Goal: Answer question/provide support

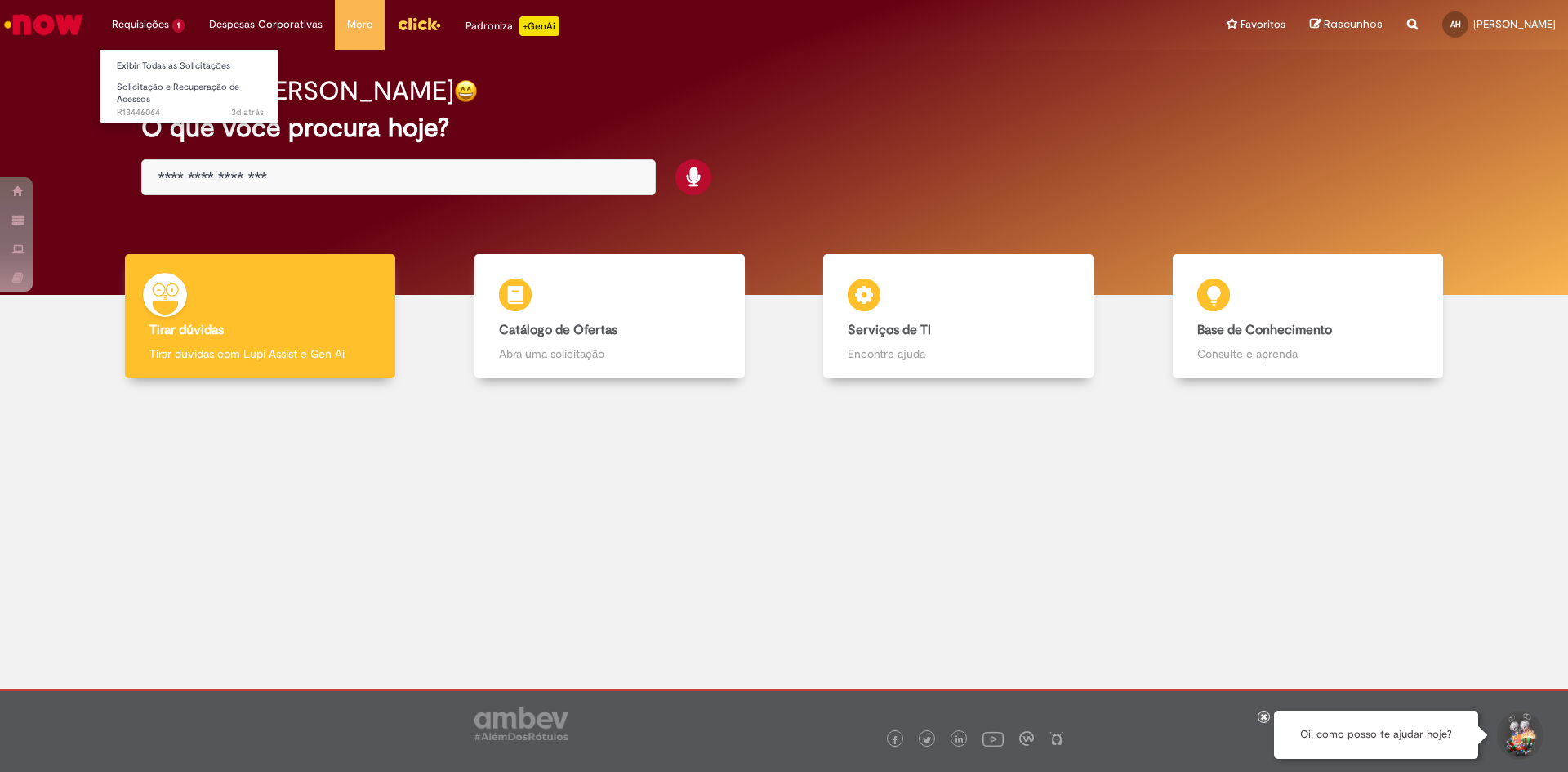
click at [169, 25] on li "Requisições 1 Exibir Todas as Solicitações Solicitação e Recuperação de Acessos…" at bounding box center [149, 24] width 97 height 49
click at [164, 61] on link "Exibir Todas as Solicitações" at bounding box center [190, 66] width 180 height 18
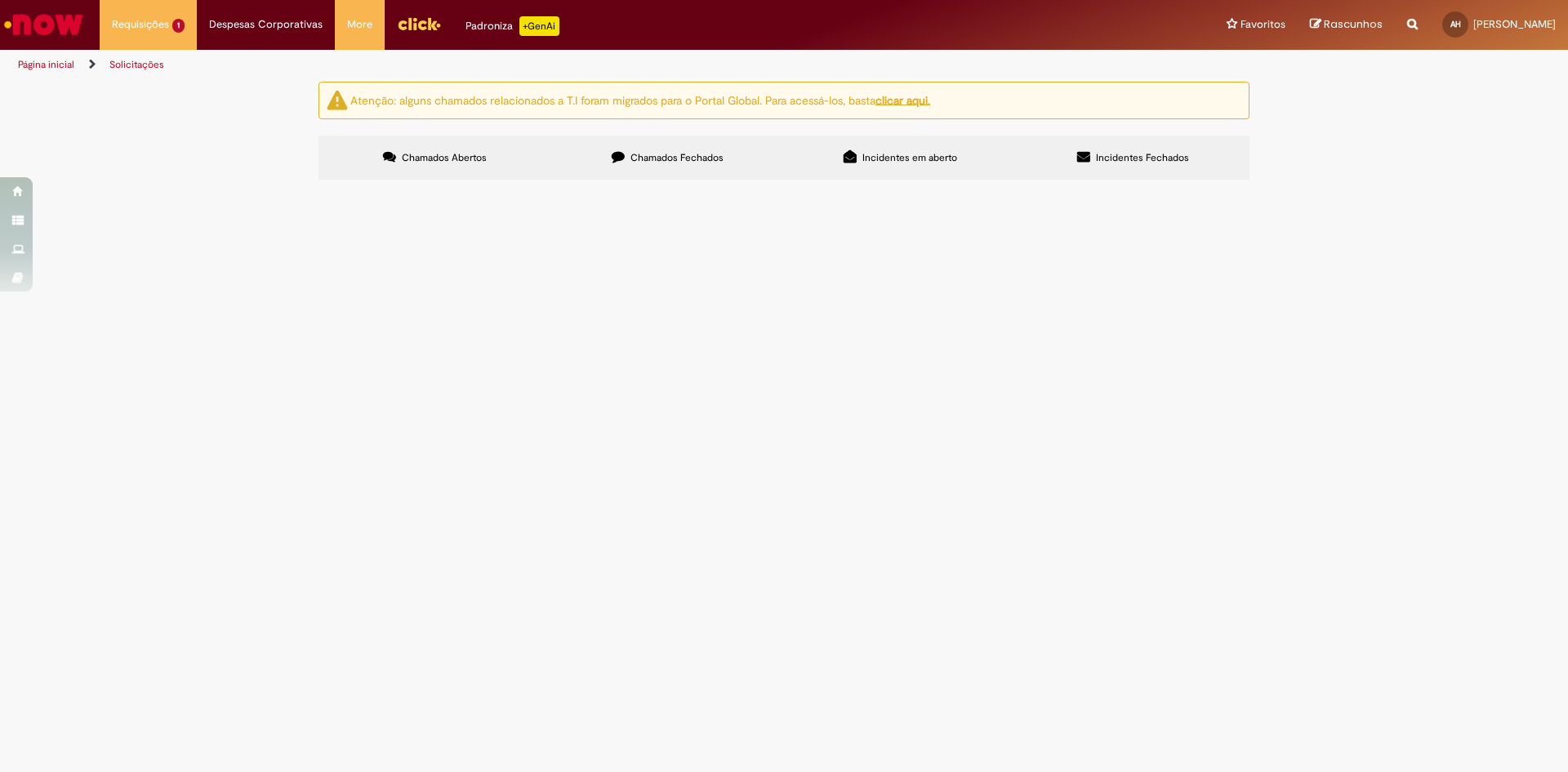
click at [0, 0] on span "Necessário acesso para aprovação de reembolso de rotas do time abaixo." at bounding box center [0, 0] width 0 height 0
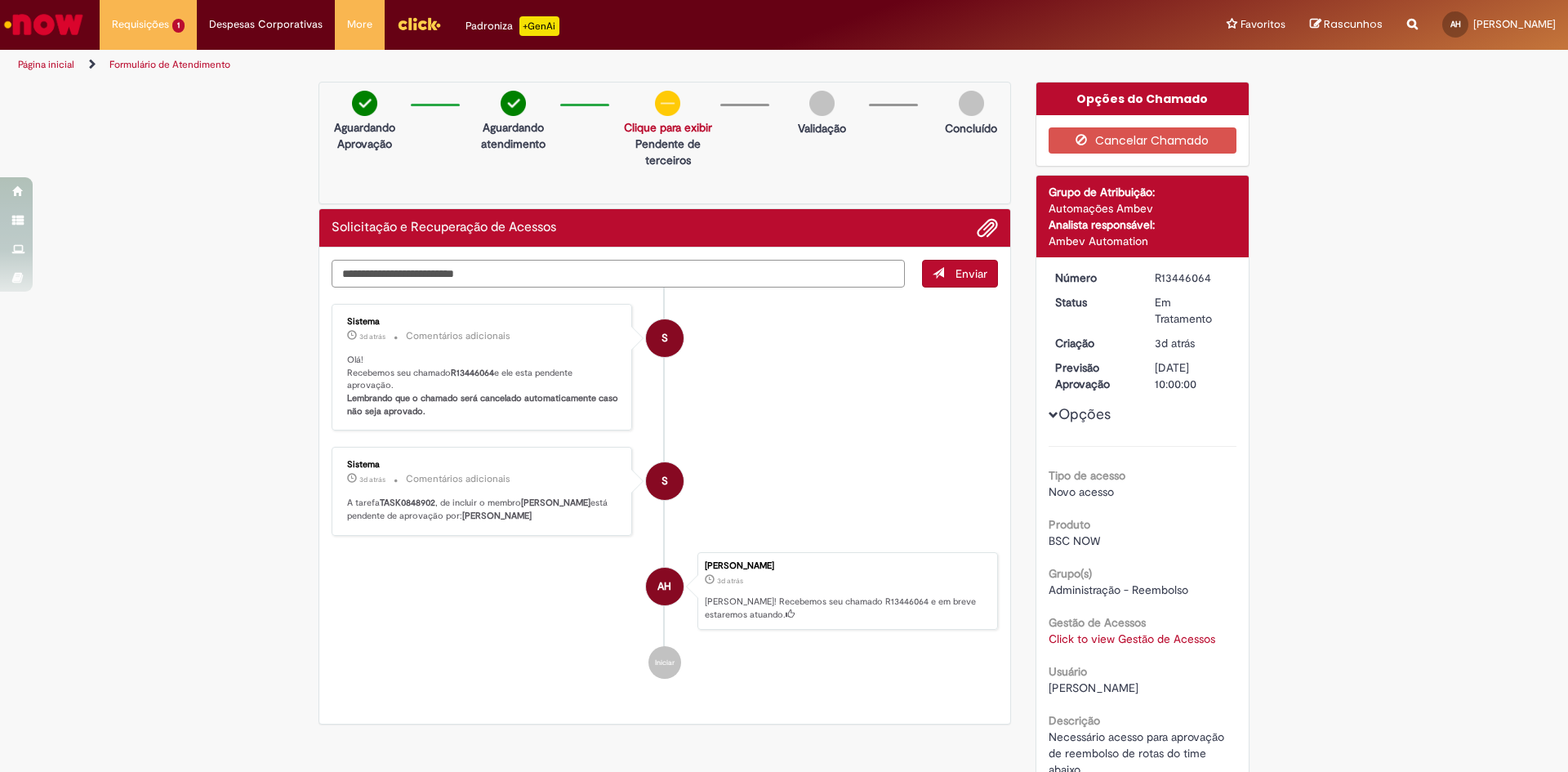
click at [648, 271] on textarea "Digite sua mensagem aqui..." at bounding box center [618, 274] width 574 height 28
click at [984, 225] on span "Adicionar anexos" at bounding box center [987, 229] width 20 height 20
click at [980, 230] on span "Adicionar anexos" at bounding box center [987, 229] width 20 height 20
click at [761, 274] on textarea "Digite sua mensagem aqui..." at bounding box center [618, 274] width 574 height 28
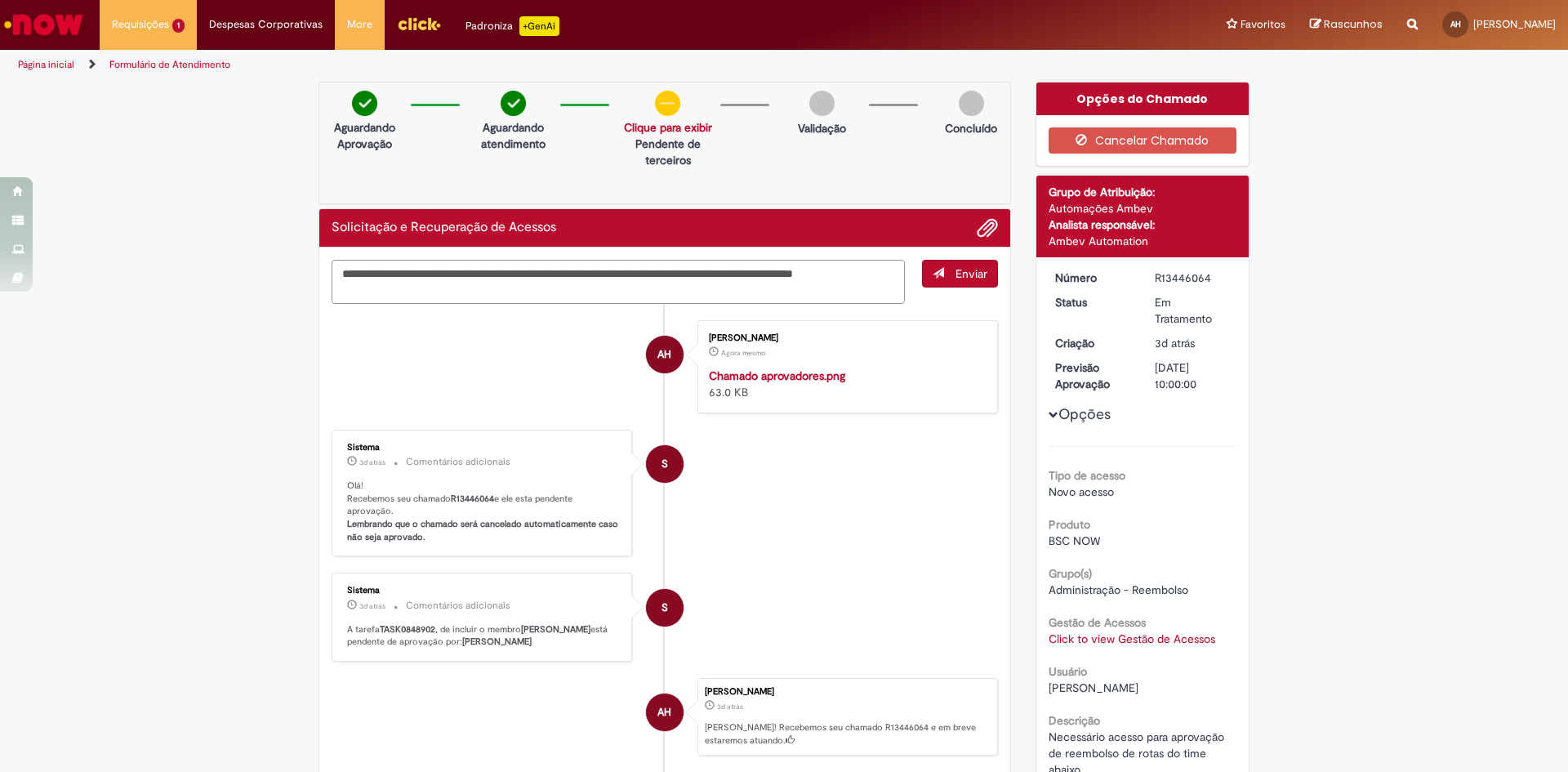
type textarea "**********"
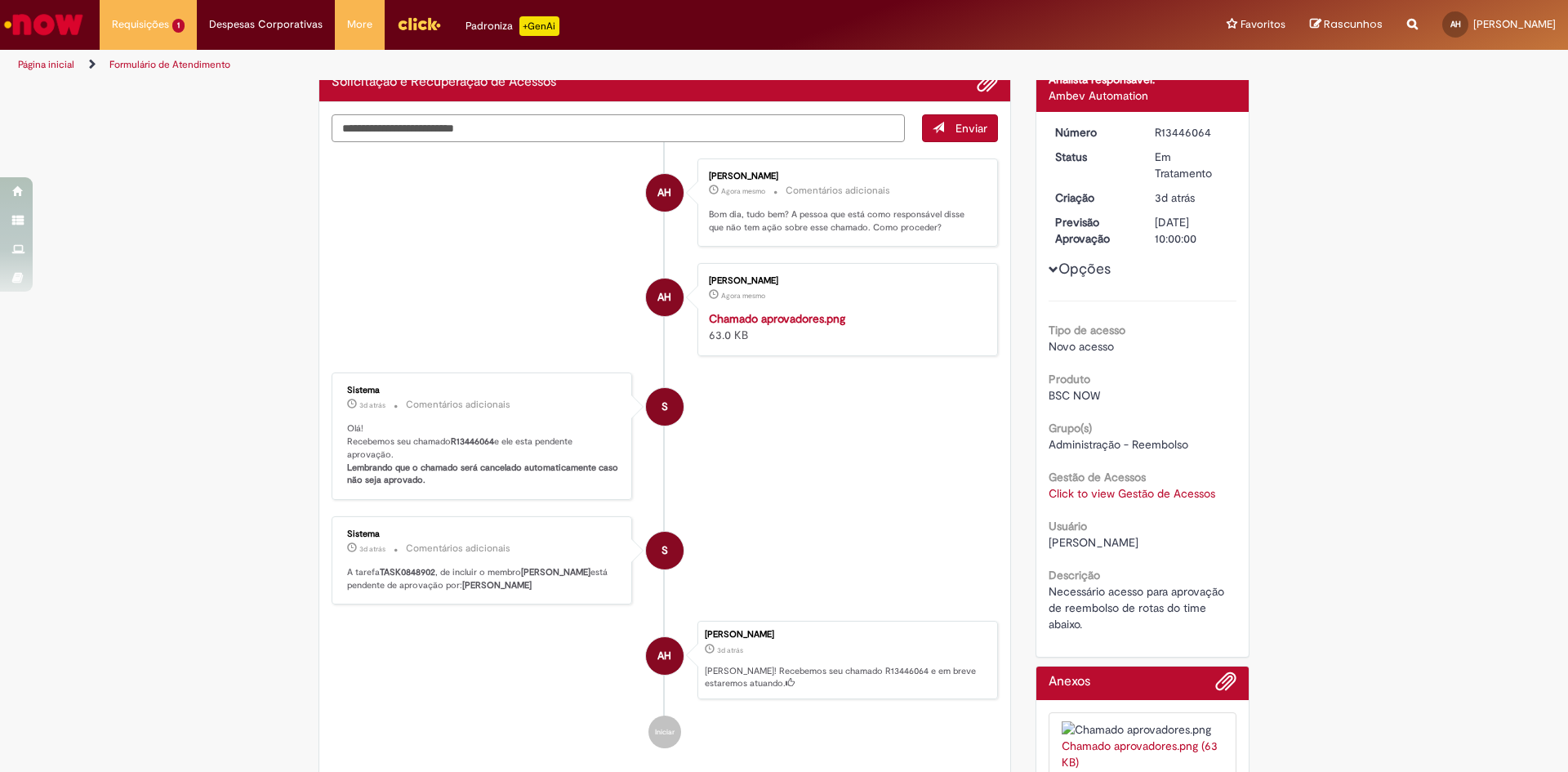
scroll to position [163, 0]
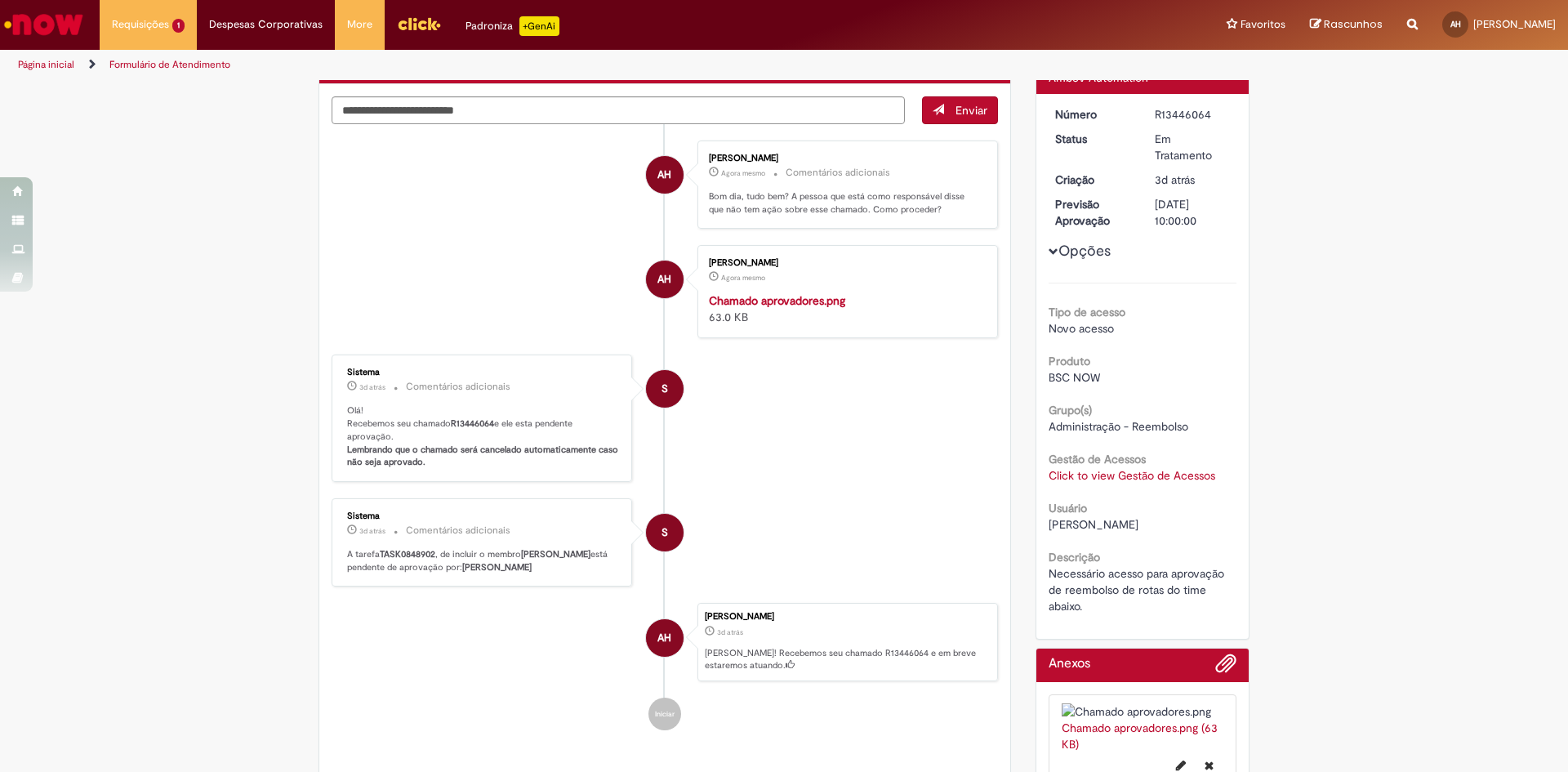
drag, startPoint x: 568, startPoint y: 721, endPoint x: 476, endPoint y: 722, distance: 92.0
click at [476, 574] on p "A tarefa TASK0848902 , de incluir o membro [PERSON_NAME] está pendente de aprov…" at bounding box center [482, 560] width 272 height 25
copy b "[PERSON_NAME]"
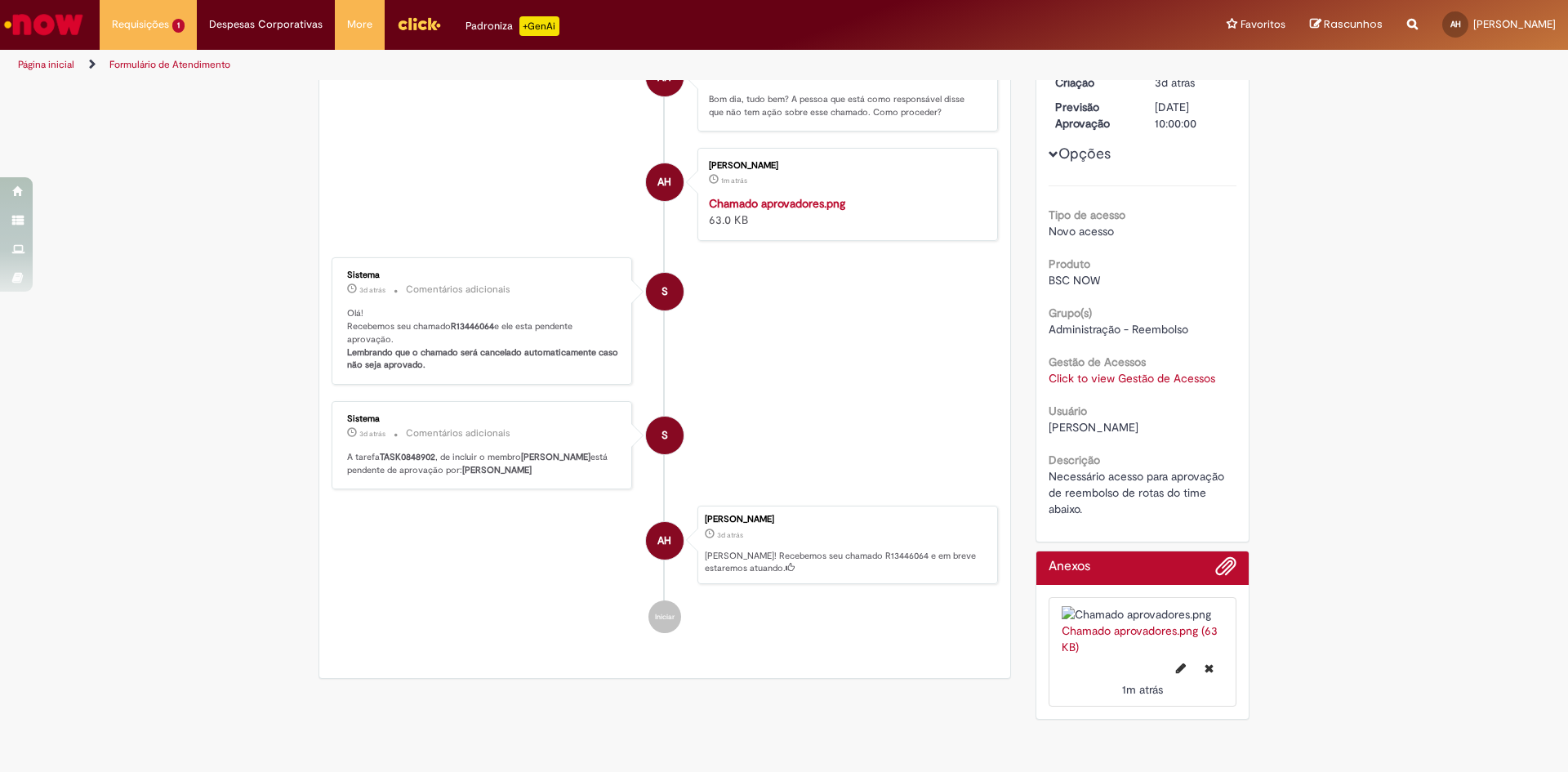
scroll to position [409, 0]
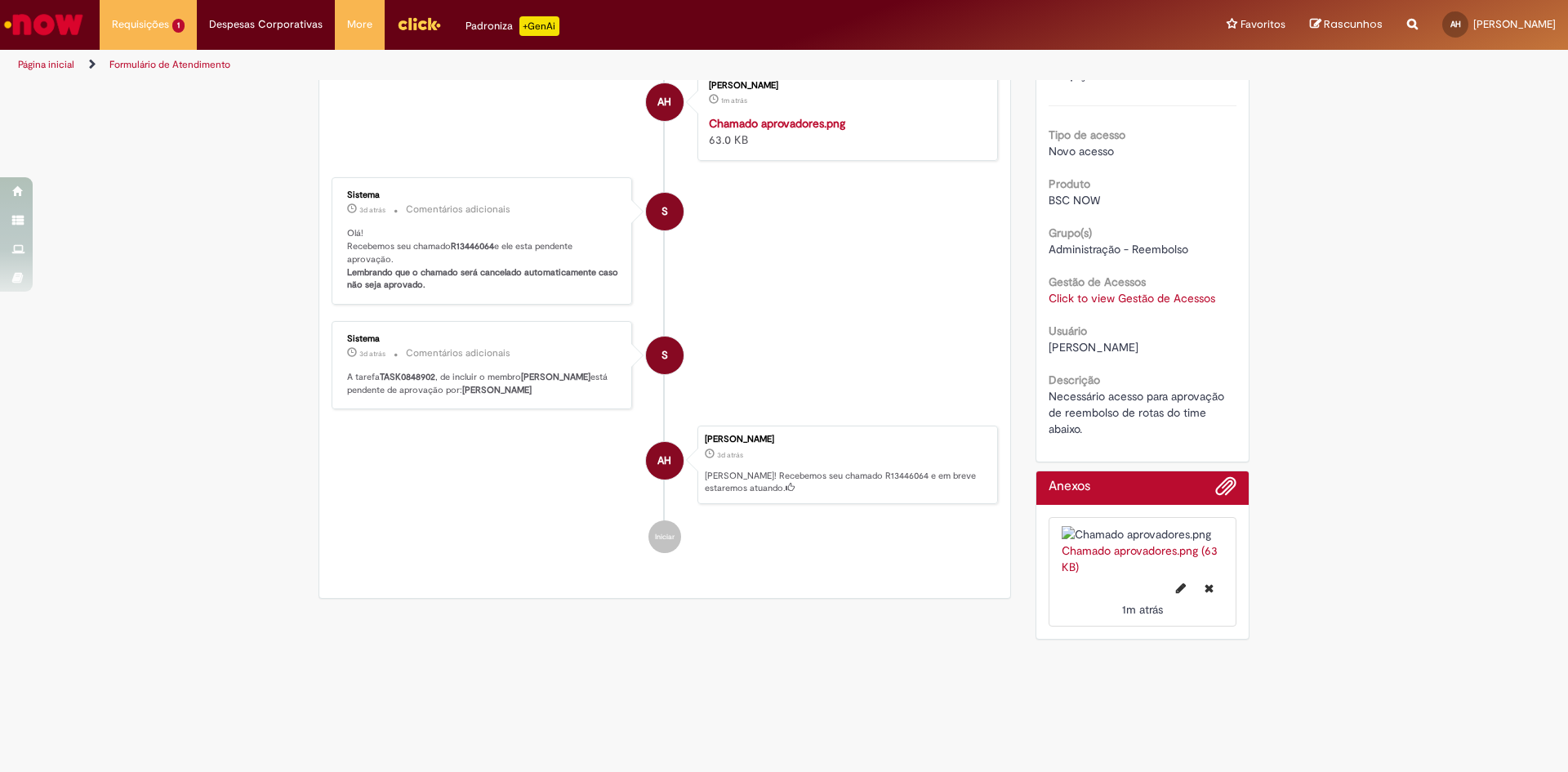
click at [160, 477] on div "Verificar Código de Barras Aguardando Aprovação Aguardando atendimento Solicita…" at bounding box center [784, 194] width 1568 height 907
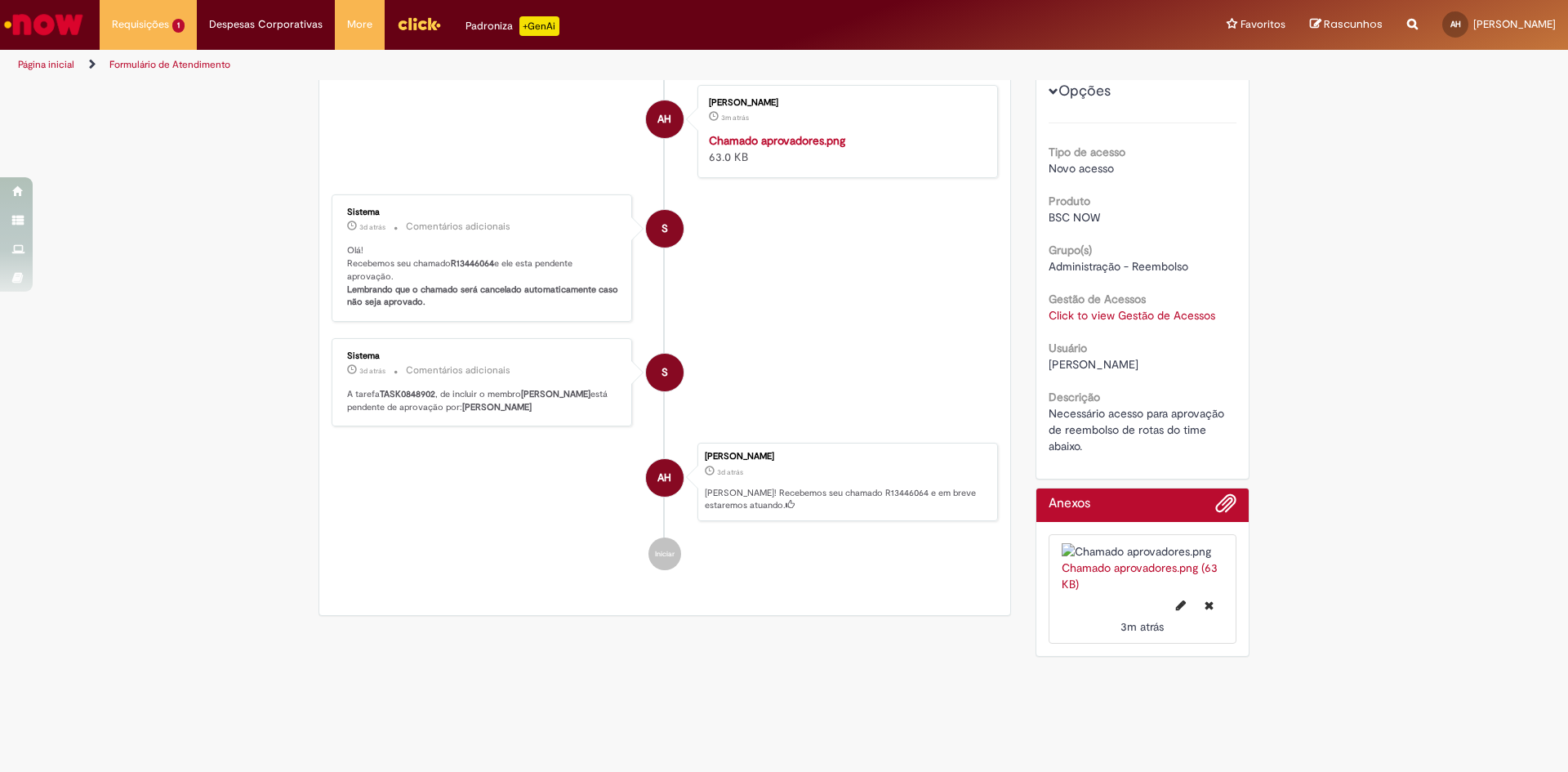
scroll to position [0, 0]
